Goal: Check status

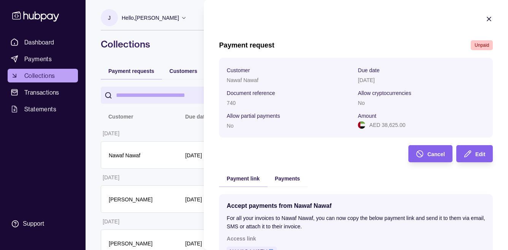
scroll to position [134, 0]
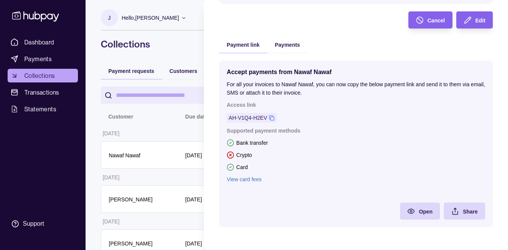
click at [54, 42] on html "Dashboard Payments Collections Transactions Statements Support J Hello, [PERSON…" at bounding box center [254, 176] width 508 height 353
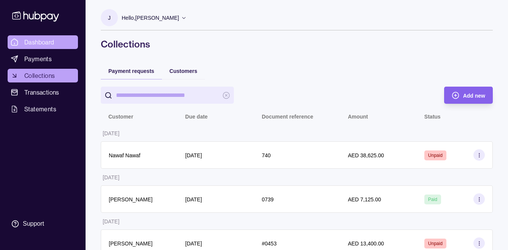
click at [48, 41] on span "Dashboard" at bounding box center [39, 42] width 30 height 9
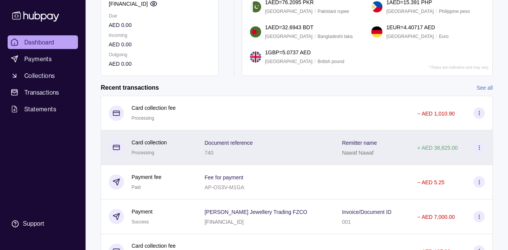
scroll to position [111, 0]
click at [259, 153] on div "Document reference 740" at bounding box center [265, 147] width 122 height 19
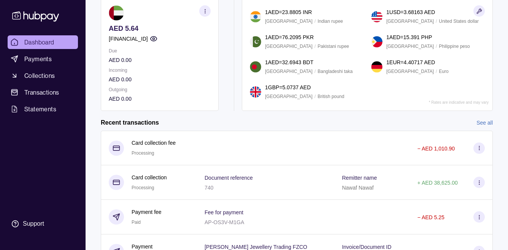
scroll to position [16, 0]
